Goal: Task Accomplishment & Management: Use online tool/utility

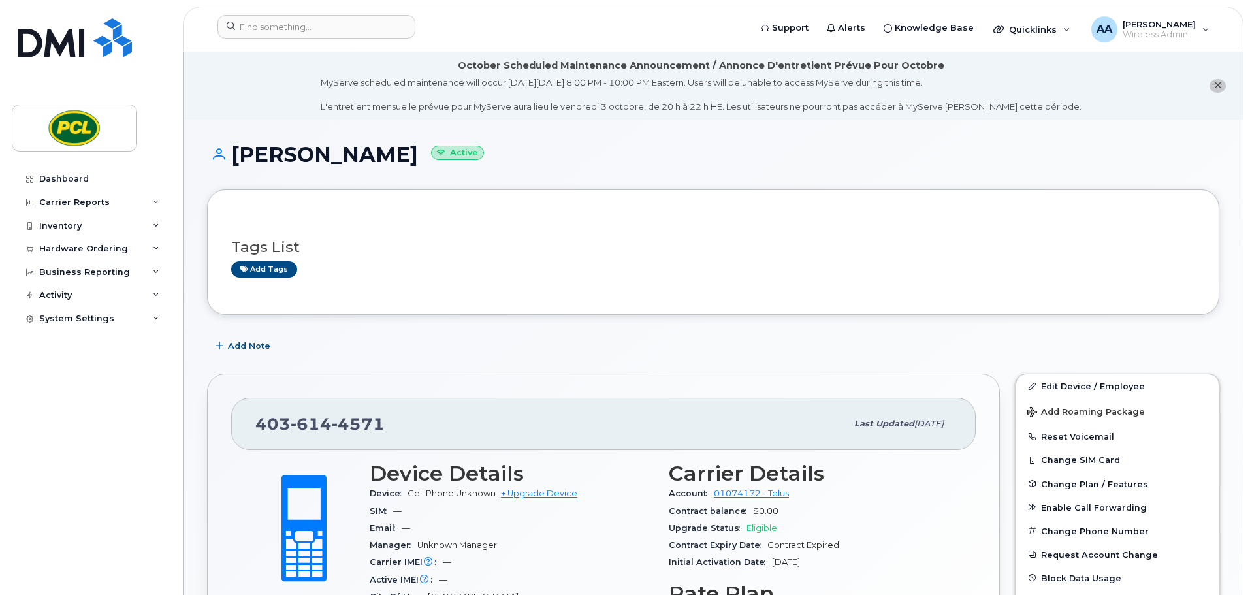
scroll to position [808, 0]
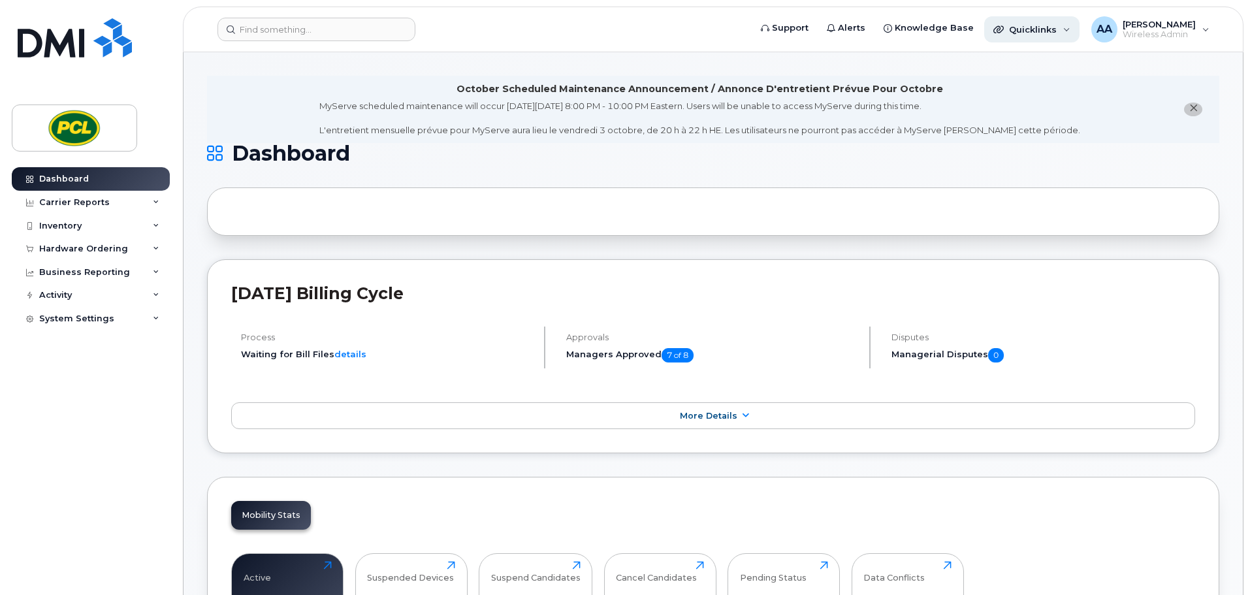
click at [1029, 31] on span "Quicklinks" at bounding box center [1033, 29] width 48 height 10
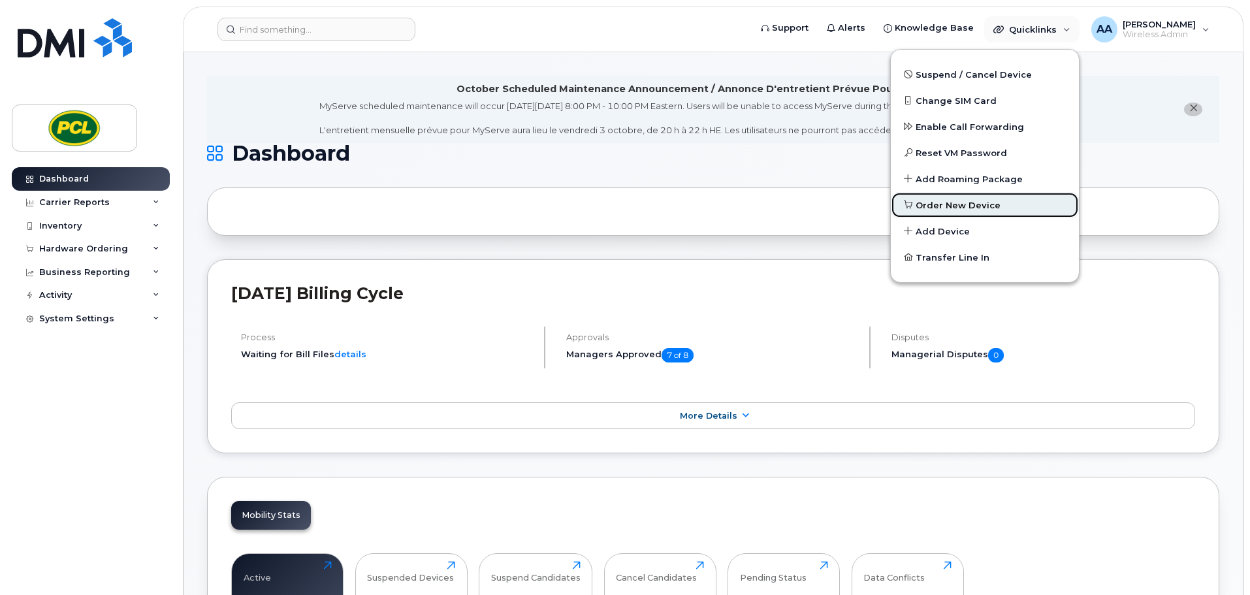
click at [976, 208] on span "Order New Device" at bounding box center [958, 205] width 85 height 13
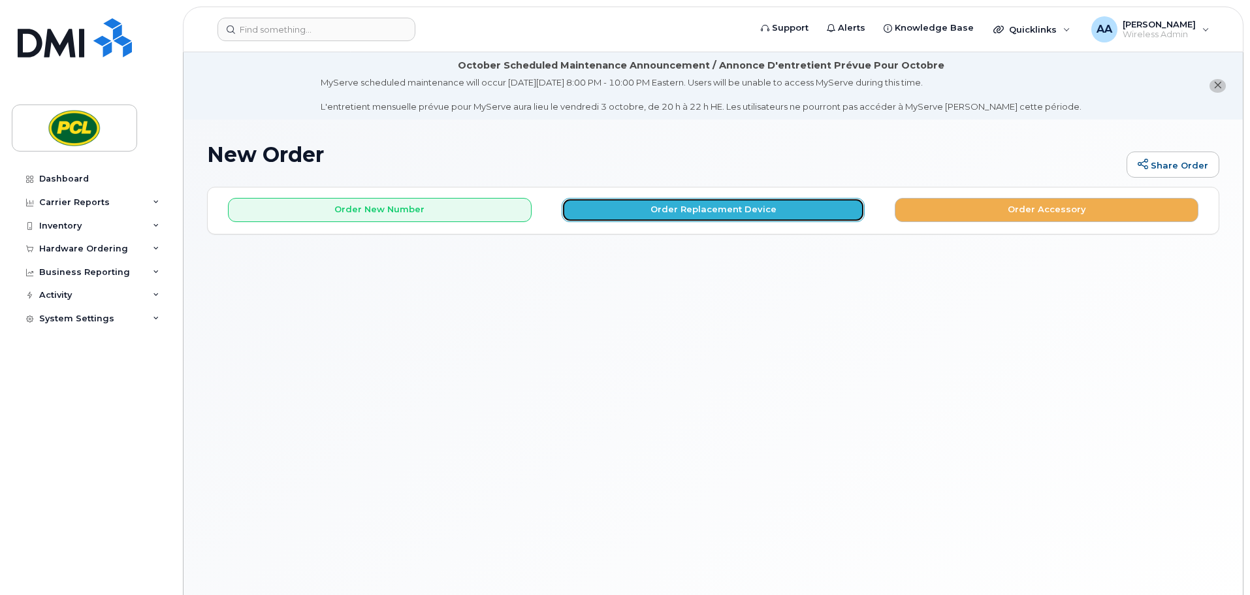
click at [692, 216] on button "Order Replacement Device" at bounding box center [714, 210] width 304 height 24
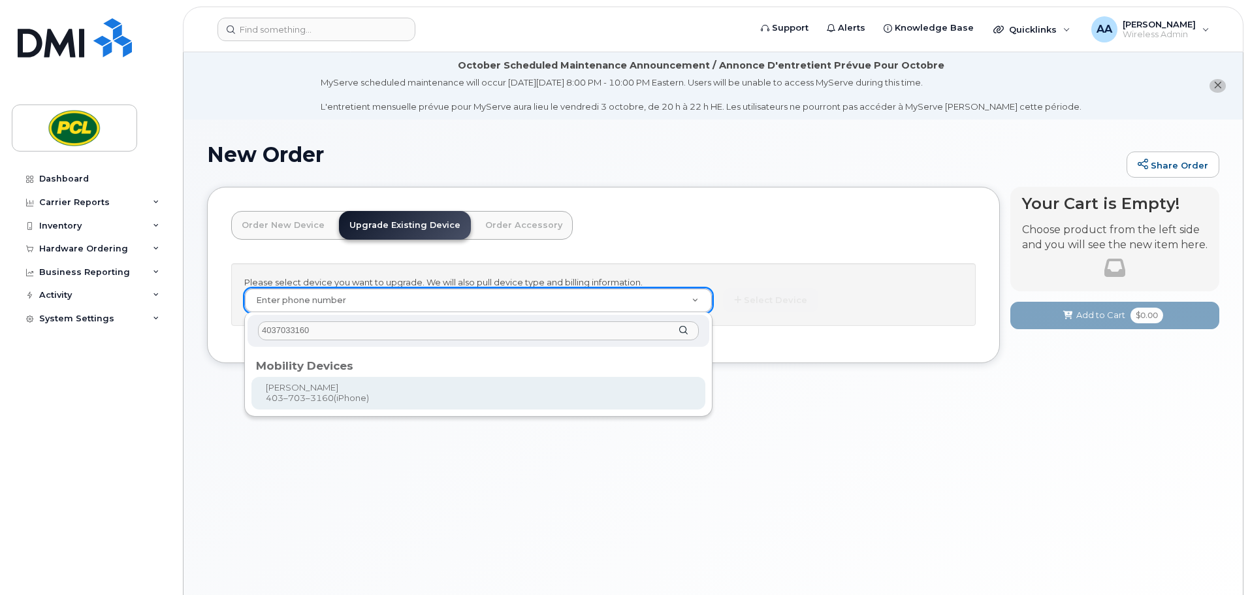
type input "4037033160"
type input "233506"
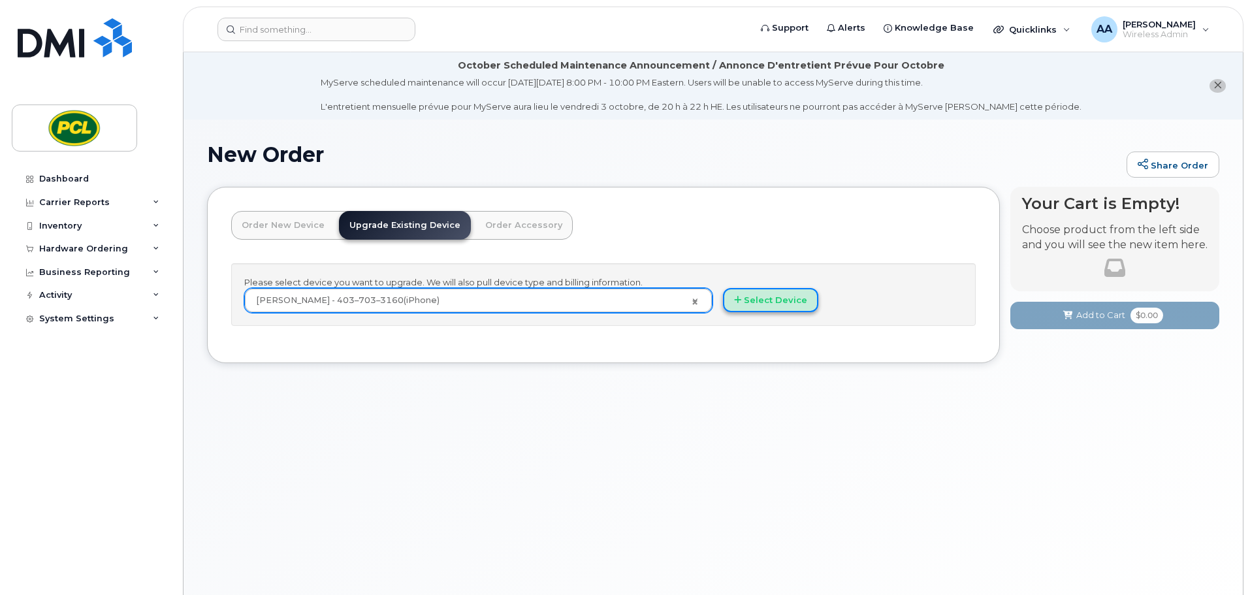
click at [776, 307] on button "Select Device" at bounding box center [770, 300] width 95 height 24
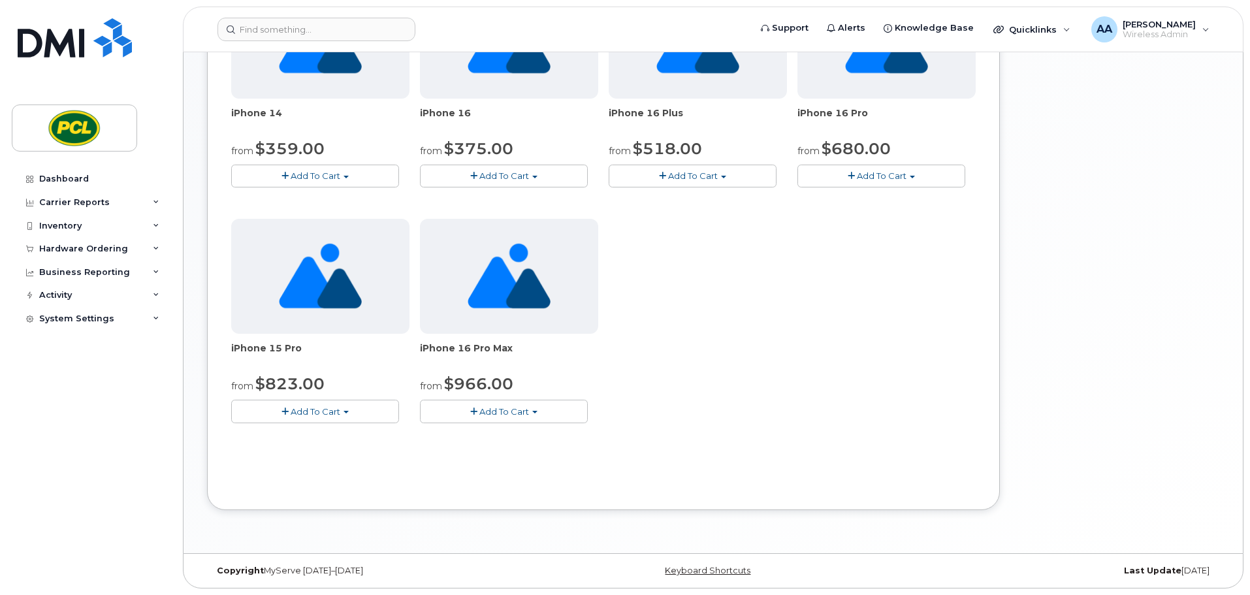
scroll to position [181, 0]
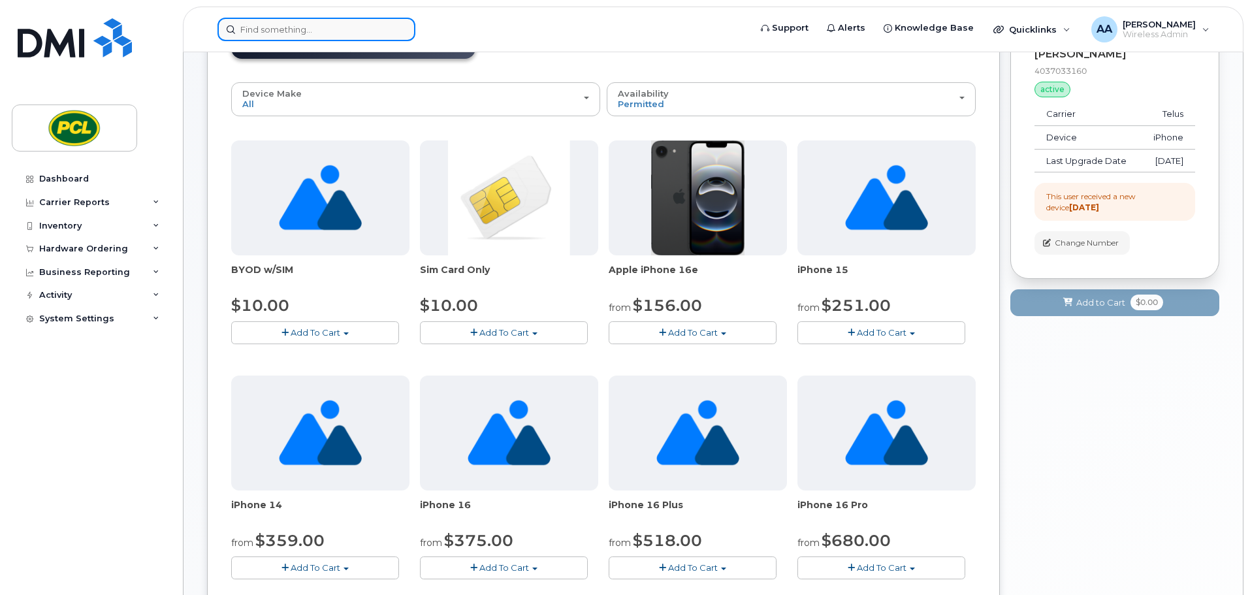
click at [279, 32] on input at bounding box center [316, 30] width 198 height 24
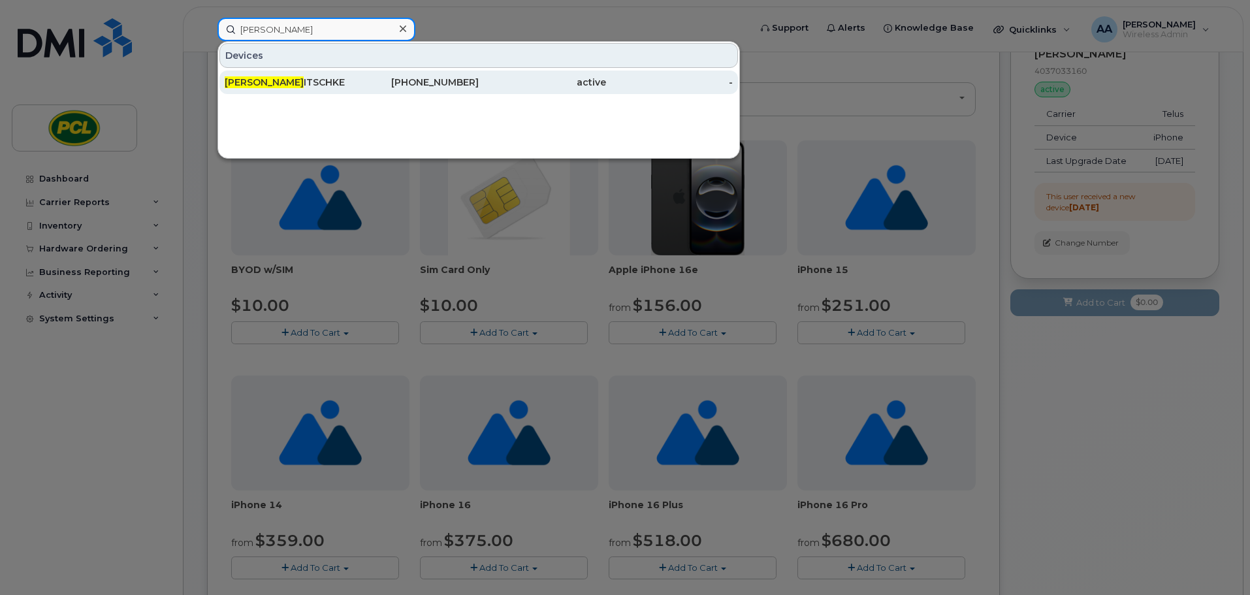
type input "rob m"
click at [281, 81] on div "ROB M ITSCHKE" at bounding box center [288, 82] width 127 height 13
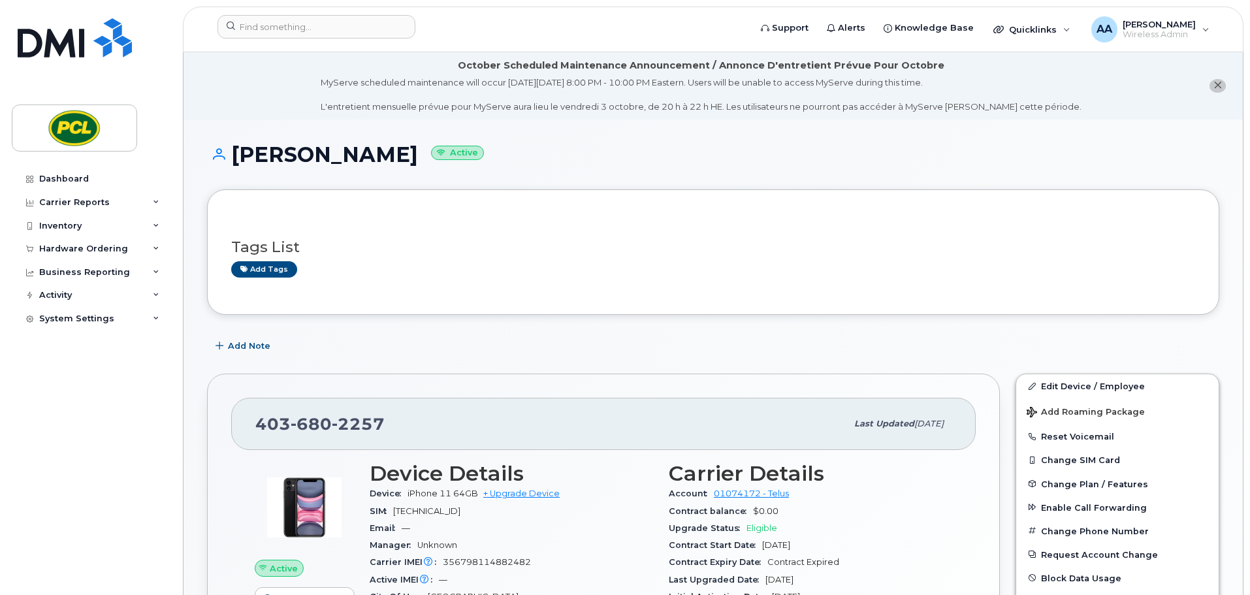
scroll to position [131, 0]
